Goal: Information Seeking & Learning: Learn about a topic

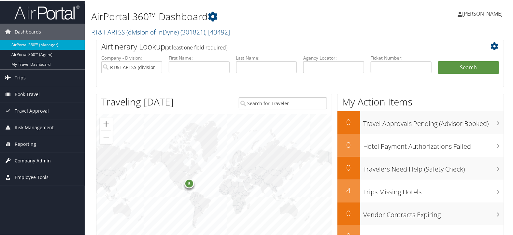
click at [51, 161] on link "Company Admin" at bounding box center [42, 160] width 85 height 16
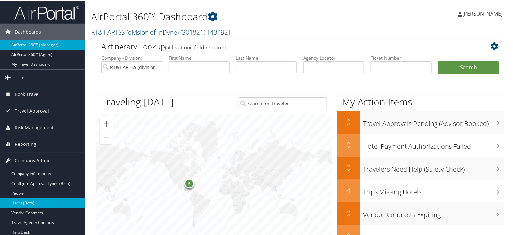
scroll to position [36, 0]
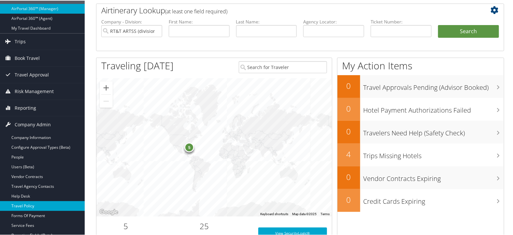
click at [38, 205] on link "Travel Policy" at bounding box center [42, 206] width 85 height 10
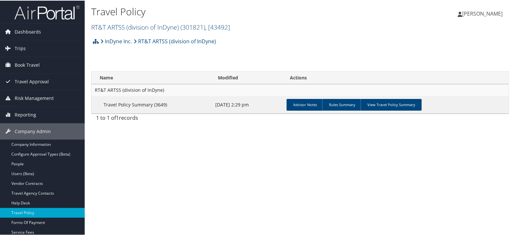
click at [132, 24] on link "RT&T ARTSS (division of InDyne) ( 301821 ) , [ 43492 ]" at bounding box center [160, 26] width 139 height 9
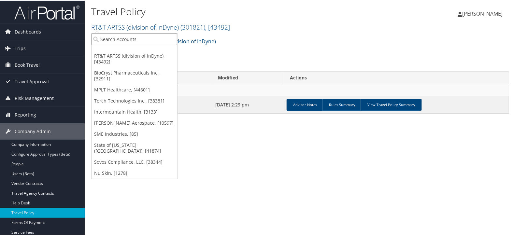
click at [133, 38] on input "search" at bounding box center [135, 39] width 86 height 12
type input "smith"
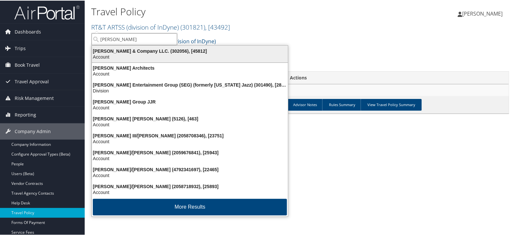
click at [135, 52] on div "Smith & Company LLC. (302056), [45812]" at bounding box center [190, 51] width 204 height 6
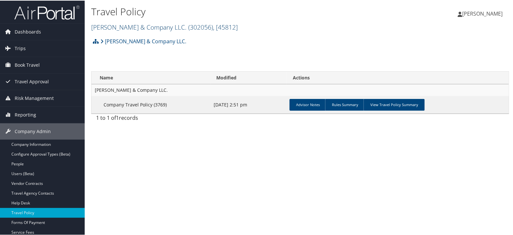
click at [138, 25] on link "Smith & Company LLC. ( 302056 ) , [ 45812 ]" at bounding box center [164, 26] width 147 height 9
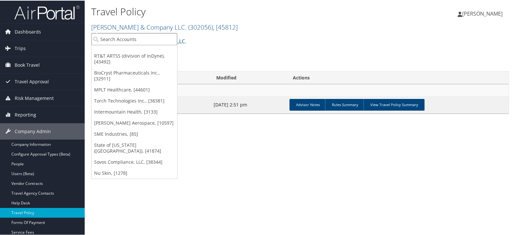
click at [135, 37] on input "search" at bounding box center [135, 39] width 86 height 12
type input "smith"
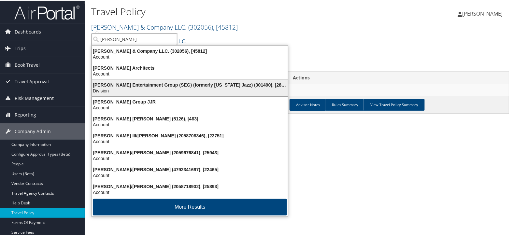
click at [139, 88] on div "Division" at bounding box center [190, 90] width 204 height 6
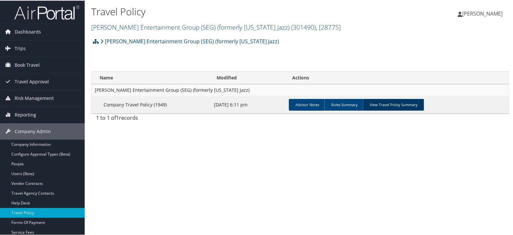
click at [400, 106] on link "View Travel Policy Summary" at bounding box center [393, 104] width 61 height 12
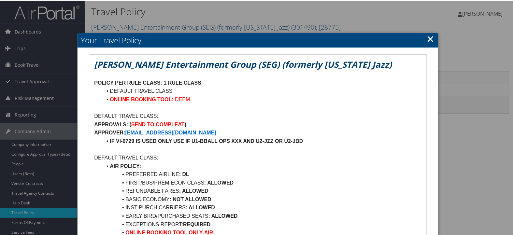
click at [429, 37] on link "×" at bounding box center [430, 38] width 7 height 13
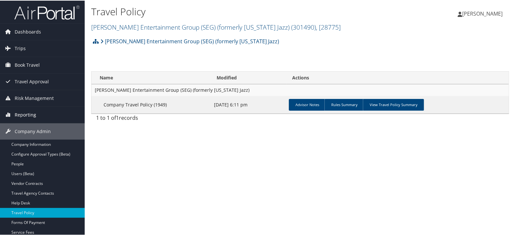
click at [25, 115] on span "Reporting" at bounding box center [26, 114] width 22 height 16
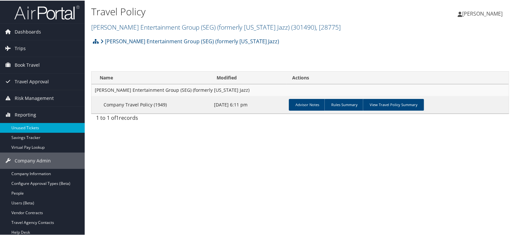
click at [30, 127] on link "Unused Tickets" at bounding box center [42, 128] width 85 height 10
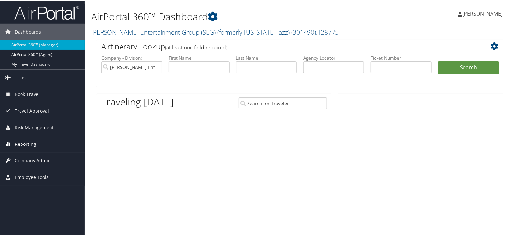
click at [23, 143] on span "Reporting" at bounding box center [26, 144] width 22 height 16
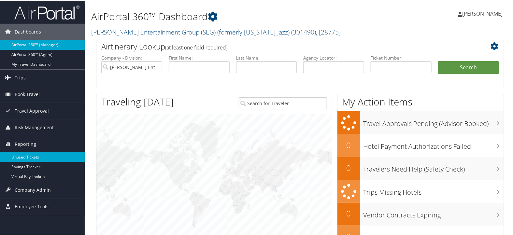
click at [25, 154] on link "Unused Tickets" at bounding box center [42, 157] width 85 height 10
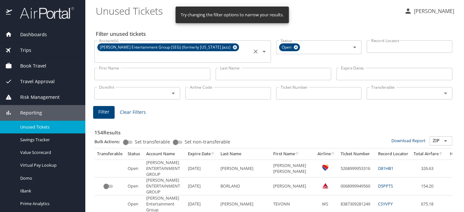
click at [233, 47] on icon at bounding box center [235, 47] width 5 height 7
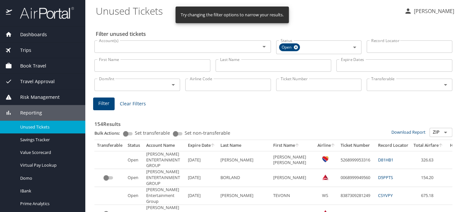
click at [201, 47] on input "Account(s)" at bounding box center [173, 46] width 154 height 8
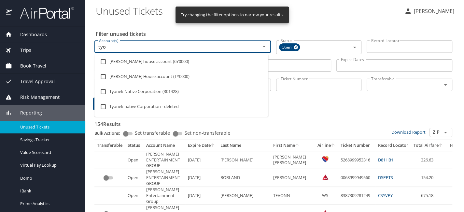
type input "tyon"
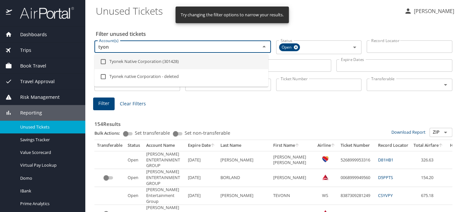
click at [189, 62] on li "Tyonek Native Corporation (301428)" at bounding box center [182, 61] width 174 height 15
checkbox input "true"
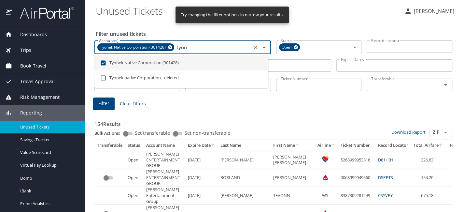
type input "tyon"
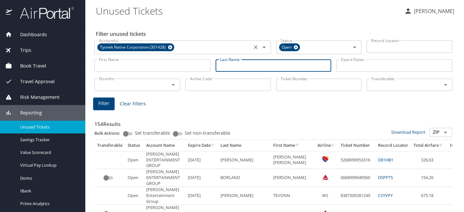
click at [247, 66] on input "Last Name" at bounding box center [274, 65] width 116 height 12
type input "sowers"
click at [108, 106] on span "Filter" at bounding box center [103, 103] width 11 height 8
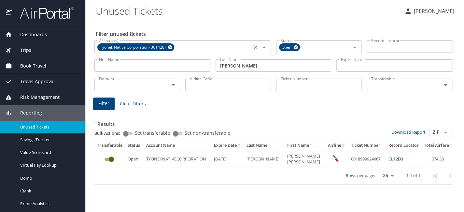
click at [349, 158] on td "0018999924067" at bounding box center [367, 159] width 37 height 16
copy td "0018999924067"
click at [389, 159] on link "CL12D3" at bounding box center [396, 159] width 15 height 6
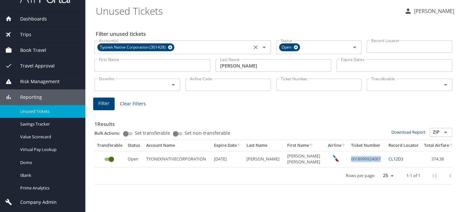
scroll to position [29, 0]
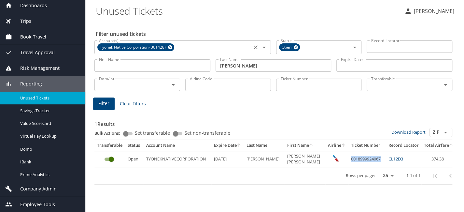
click at [51, 187] on span "Company Admin" at bounding box center [34, 188] width 45 height 7
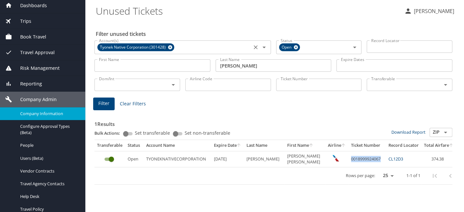
click at [45, 115] on span "Company Information" at bounding box center [48, 113] width 57 height 6
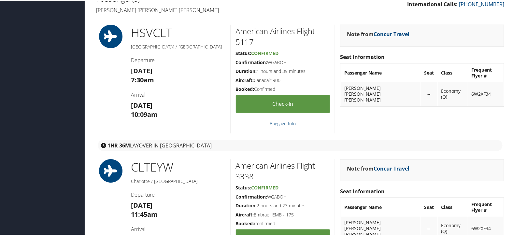
scroll to position [217, 0]
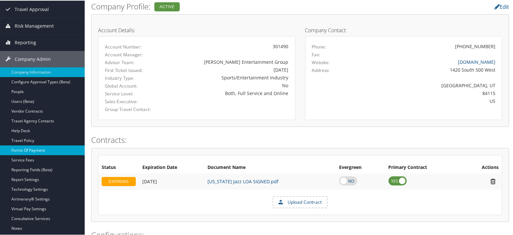
scroll to position [36, 0]
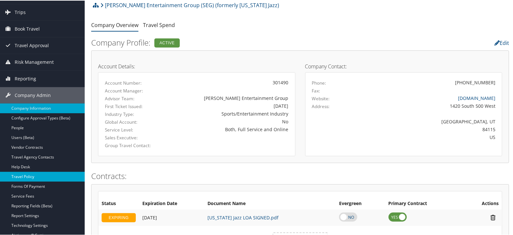
click at [45, 176] on link "Travel Policy" at bounding box center [42, 176] width 85 height 10
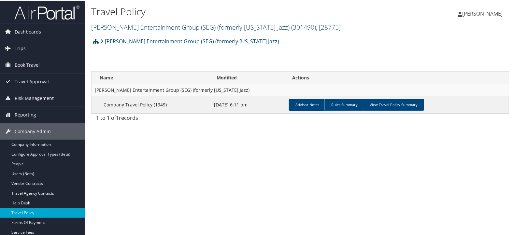
click at [166, 25] on link "[PERSON_NAME] Entertainment Group (SEG) (formerly [US_STATE] Jazz) ( 301490 ) ,…" at bounding box center [216, 26] width 250 height 9
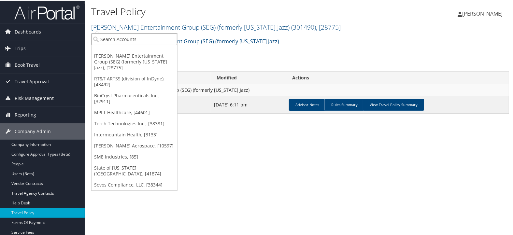
click at [164, 34] on input "search" at bounding box center [135, 39] width 86 height 12
type input "corner"
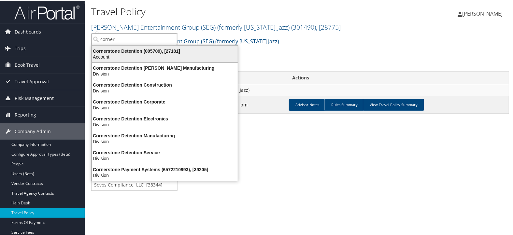
click at [140, 49] on div "Cornerstone Detention (005709), [27181]" at bounding box center [165, 51] width 154 height 6
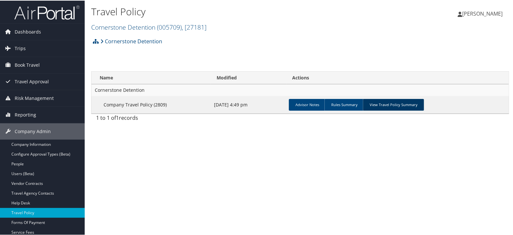
click at [409, 105] on link "View Travel Policy Summary" at bounding box center [393, 104] width 61 height 12
